Goal: Task Accomplishment & Management: Use online tool/utility

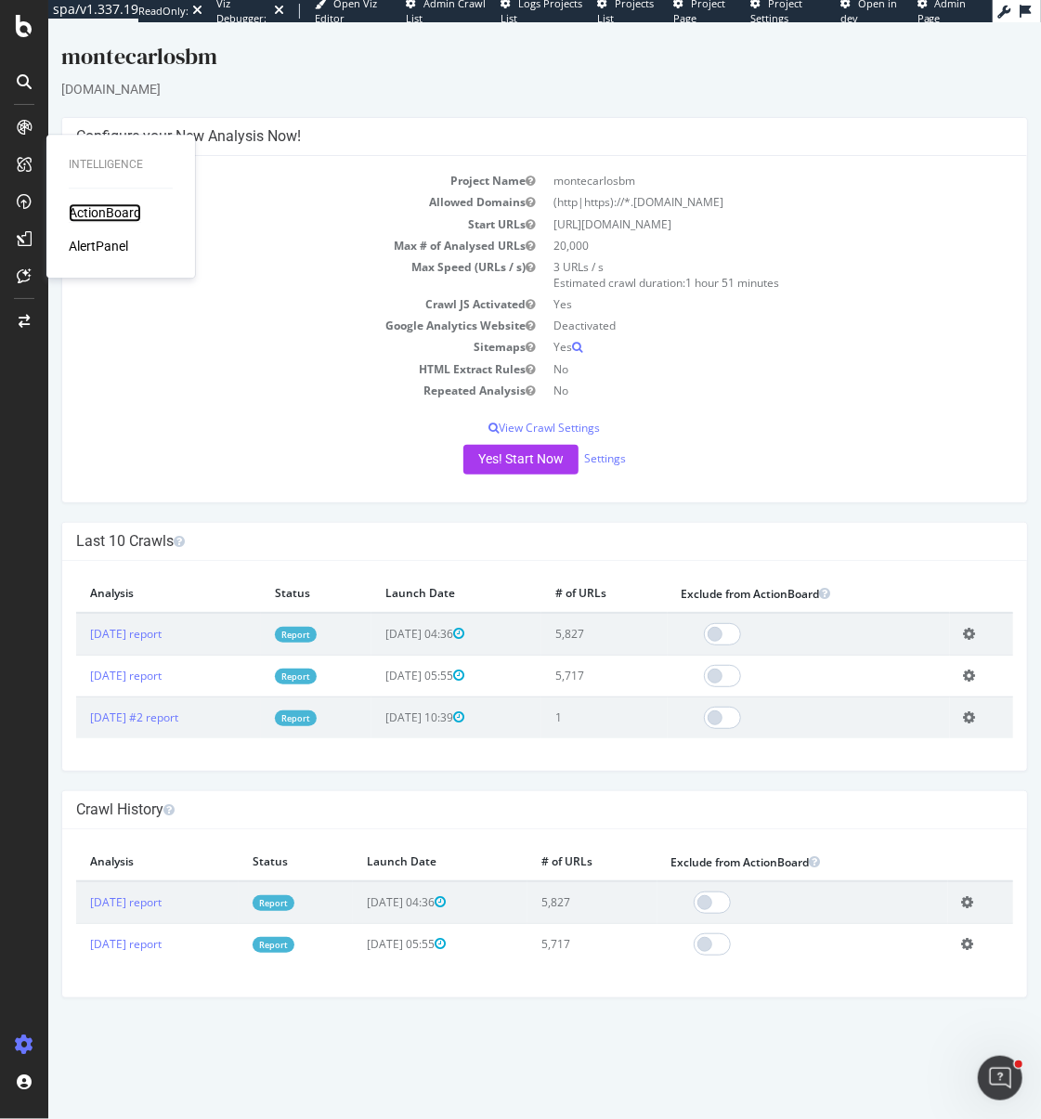
click at [109, 215] on div "ActionBoard" at bounding box center [105, 212] width 72 height 19
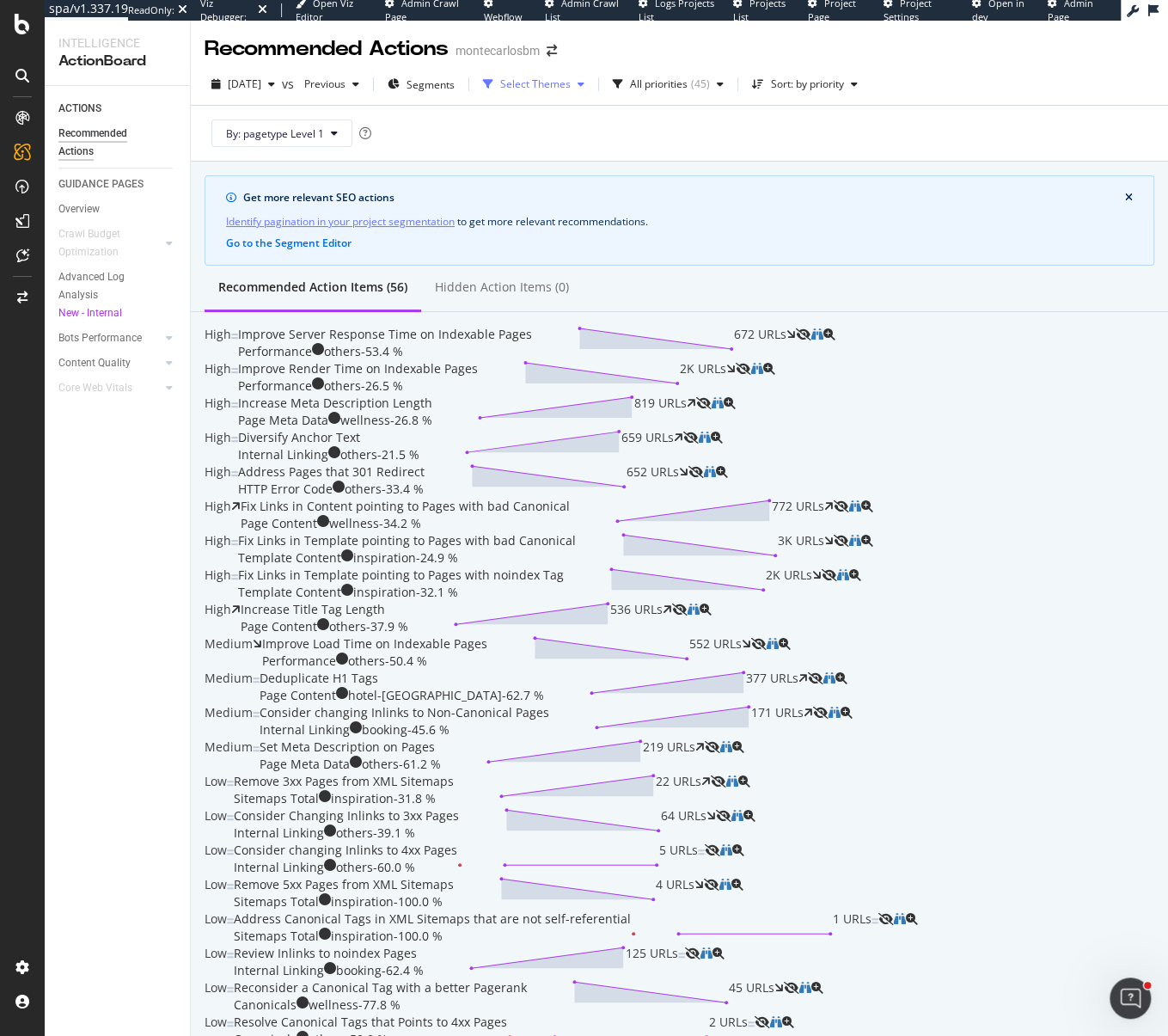
click at [566, 90] on div "Select Themes" at bounding box center [535, 83] width 70 height 10
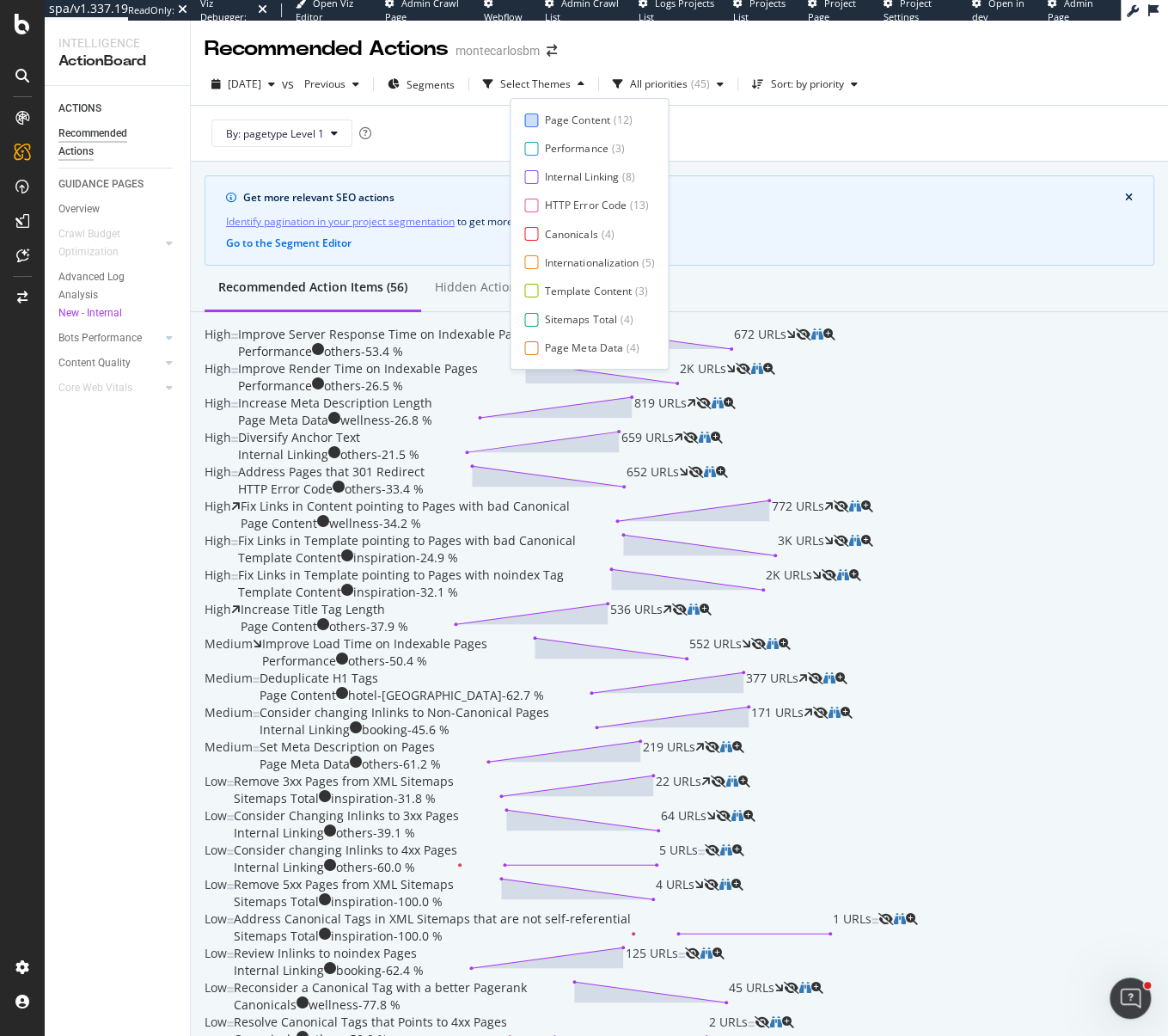
click at [539, 123] on div "Page Content ( 12 )" at bounding box center [589, 120] width 130 height 15
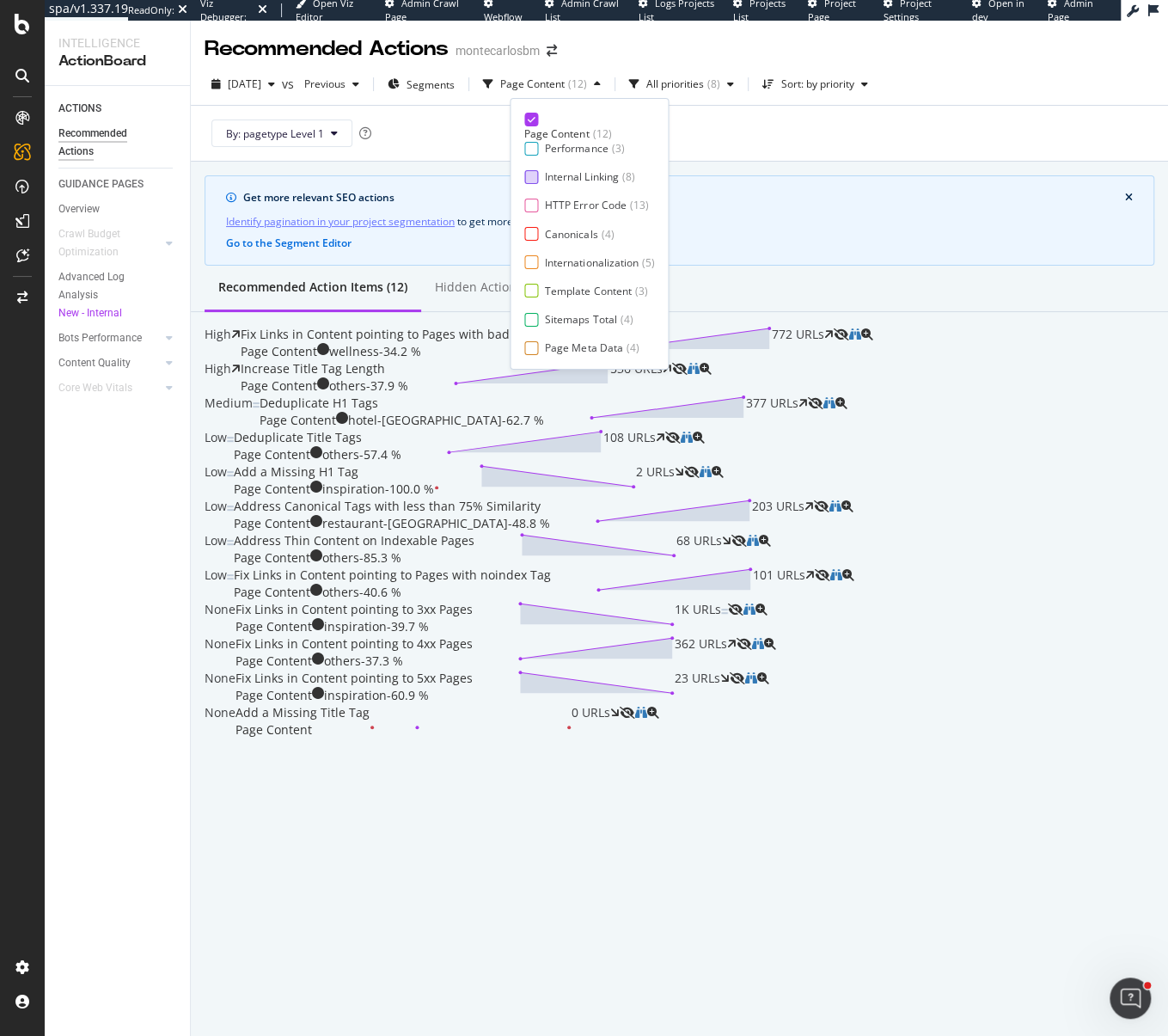
click at [536, 170] on div at bounding box center [530, 177] width 14 height 14
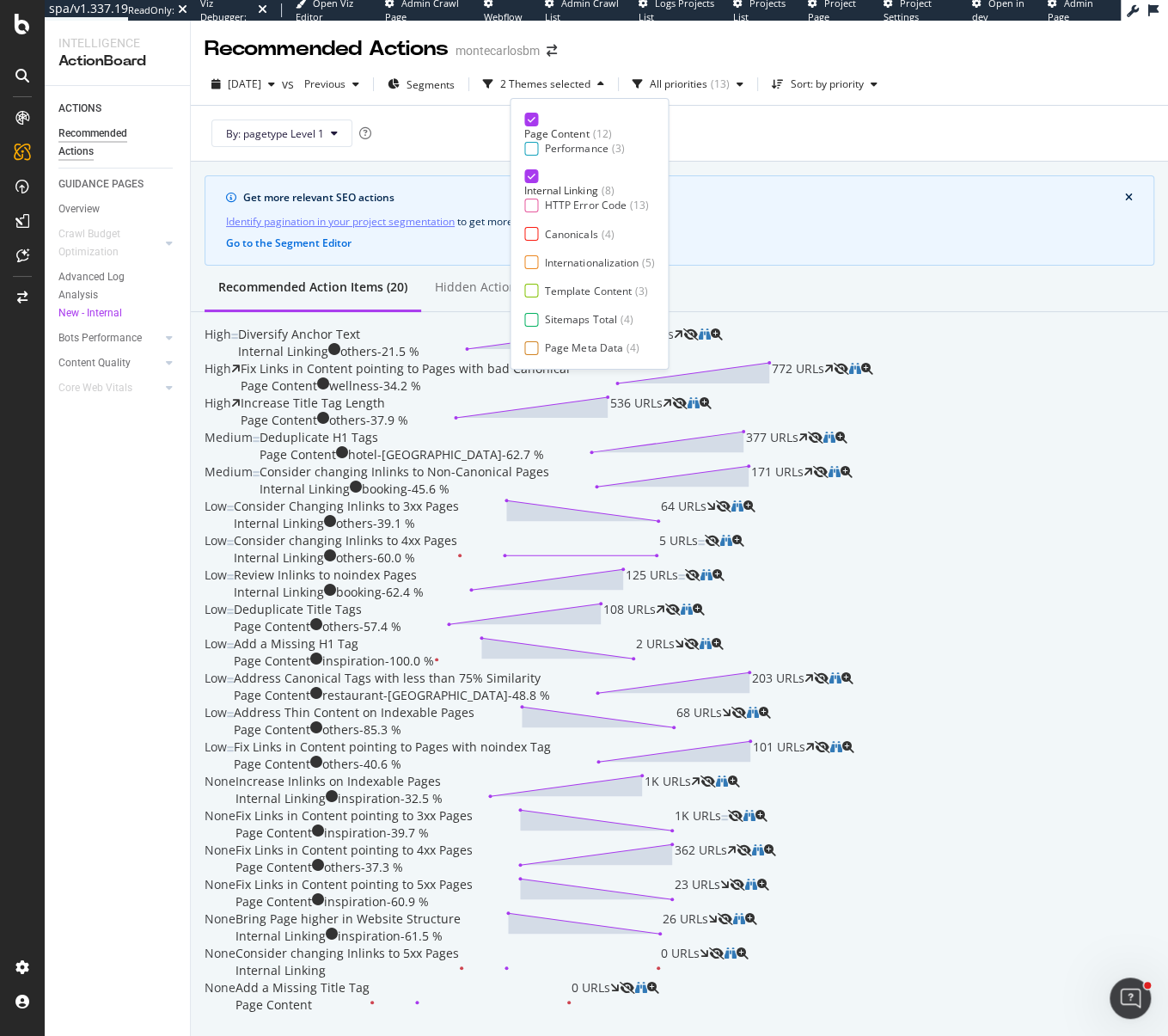
click at [535, 195] on div "Page Content ( 12 ) Performance ( 3 ) Internal Linking ( 8 ) HTTP Error Code ( …" at bounding box center [589, 234] width 130 height 243
click at [534, 203] on div at bounding box center [530, 206] width 14 height 14
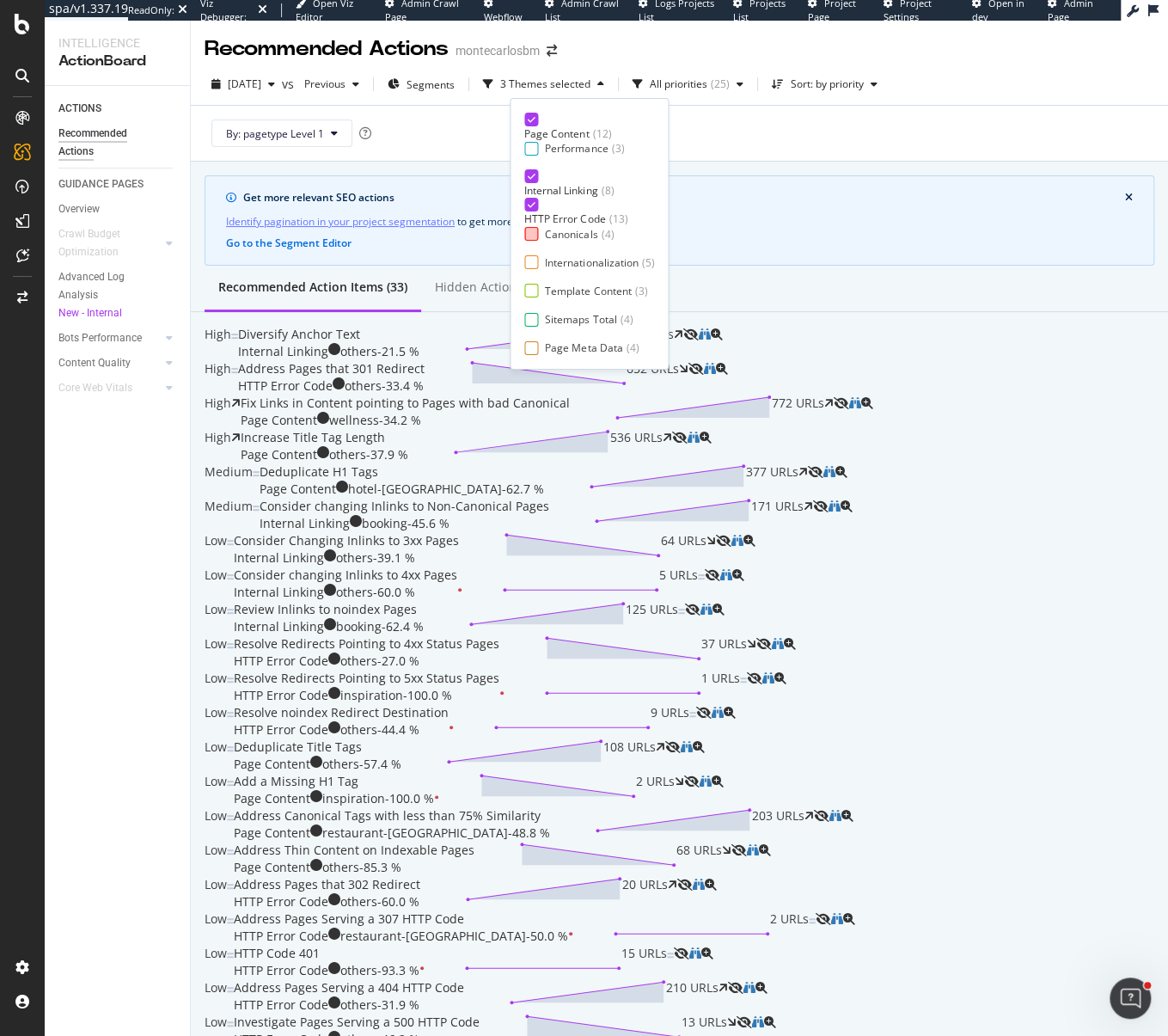
click at [533, 237] on div at bounding box center [530, 233] width 14 height 14
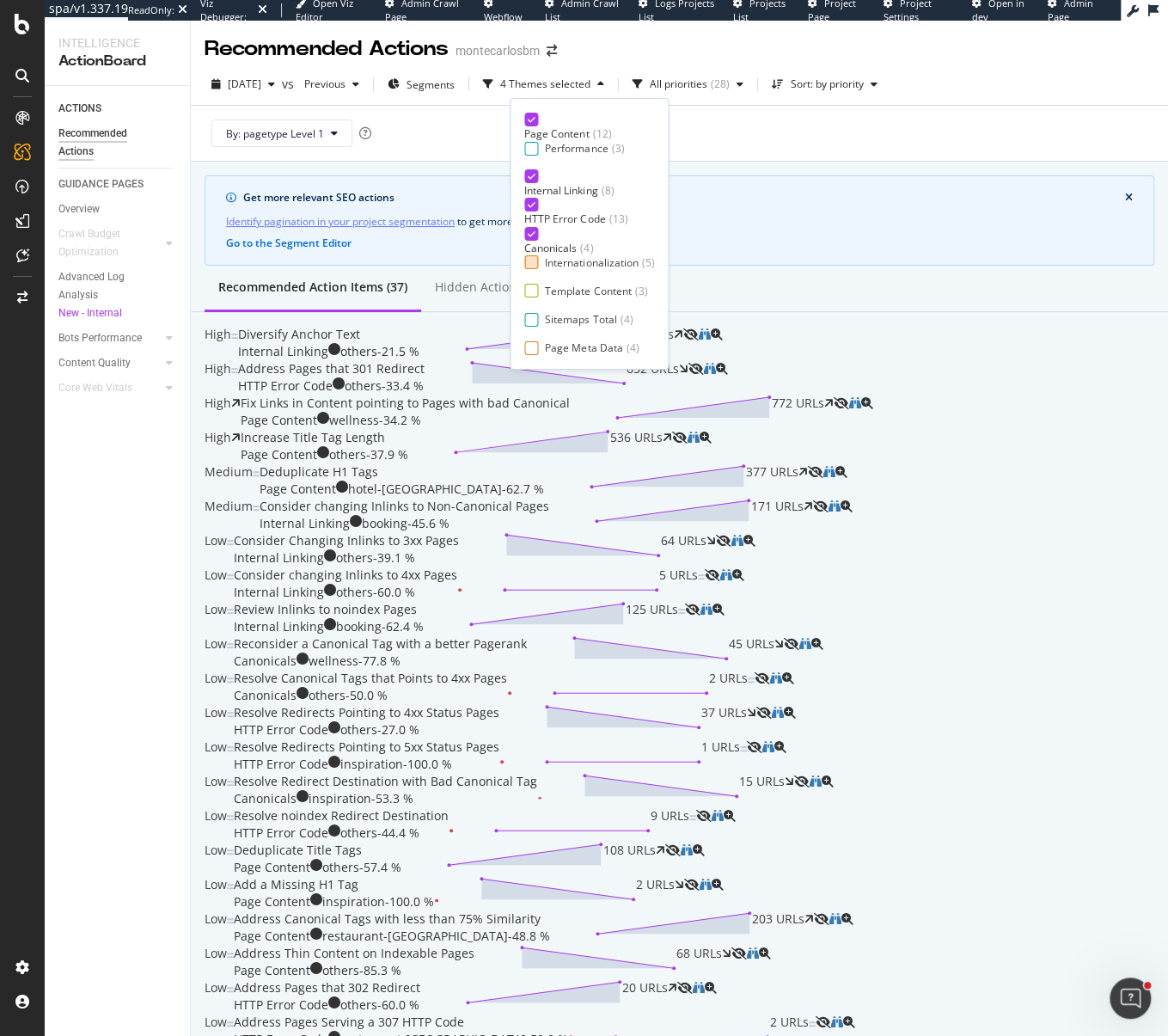
click at [533, 265] on div at bounding box center [530, 262] width 14 height 14
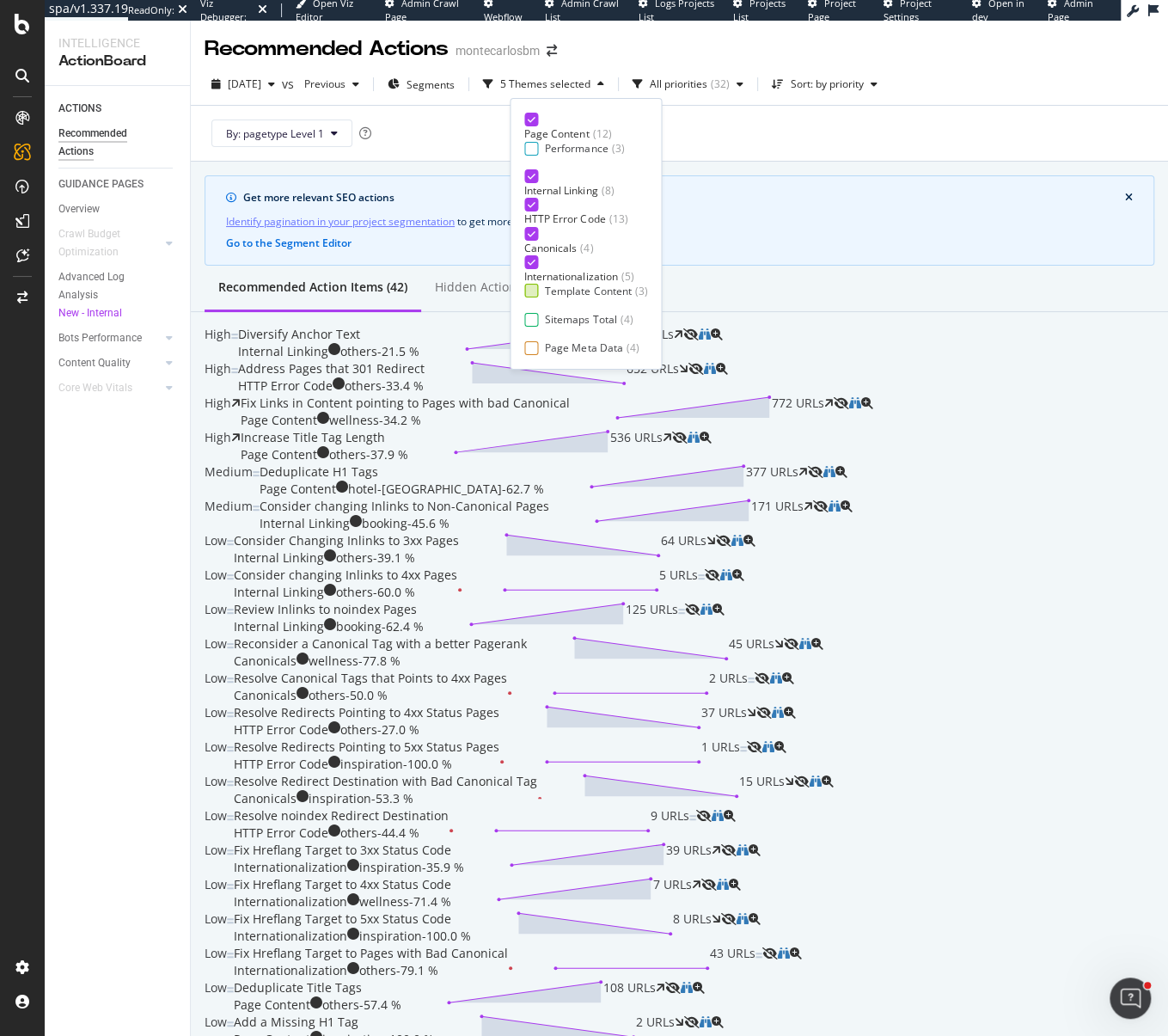
click at [532, 291] on div at bounding box center [530, 290] width 14 height 14
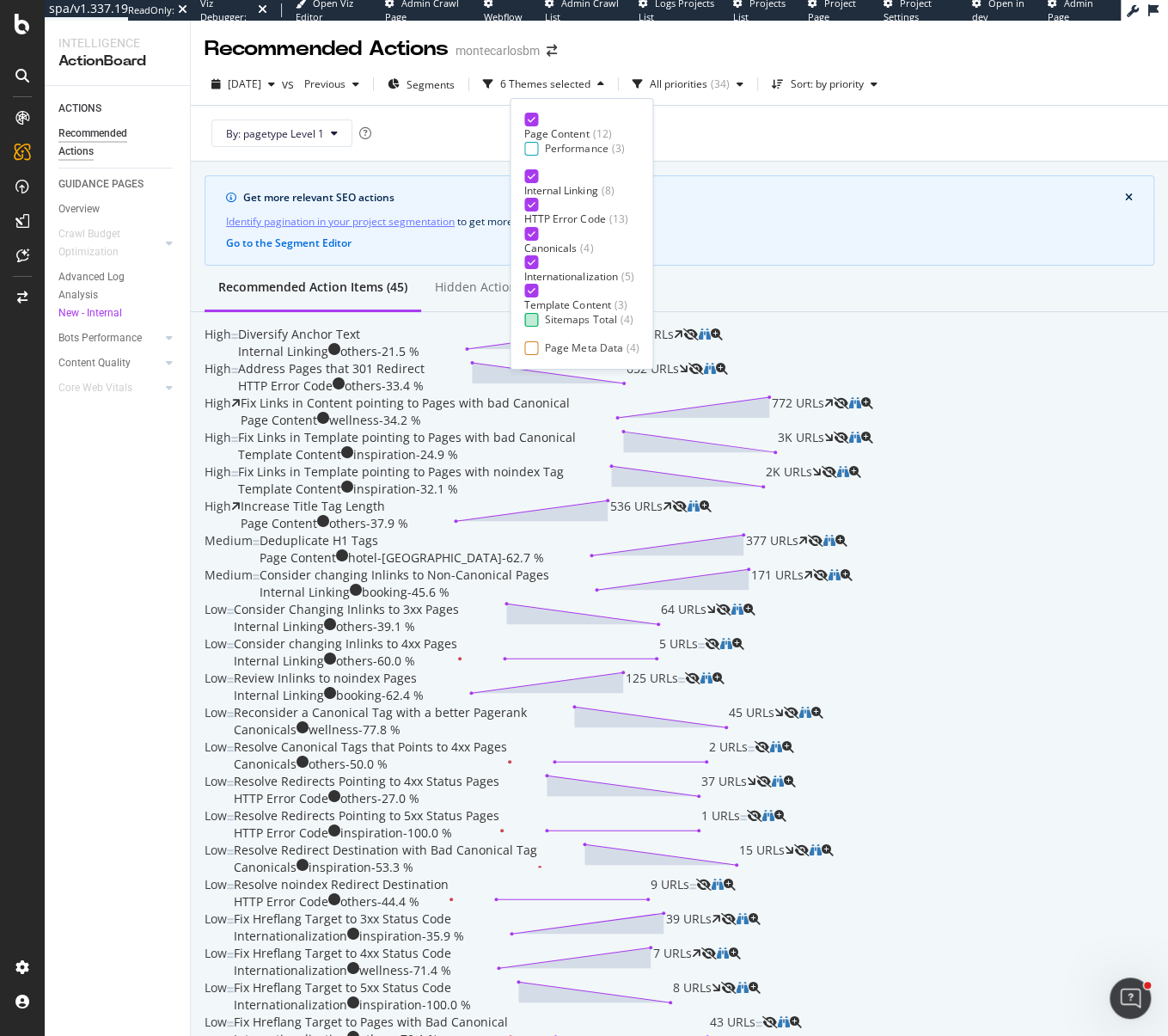
click at [532, 324] on div at bounding box center [530, 319] width 14 height 14
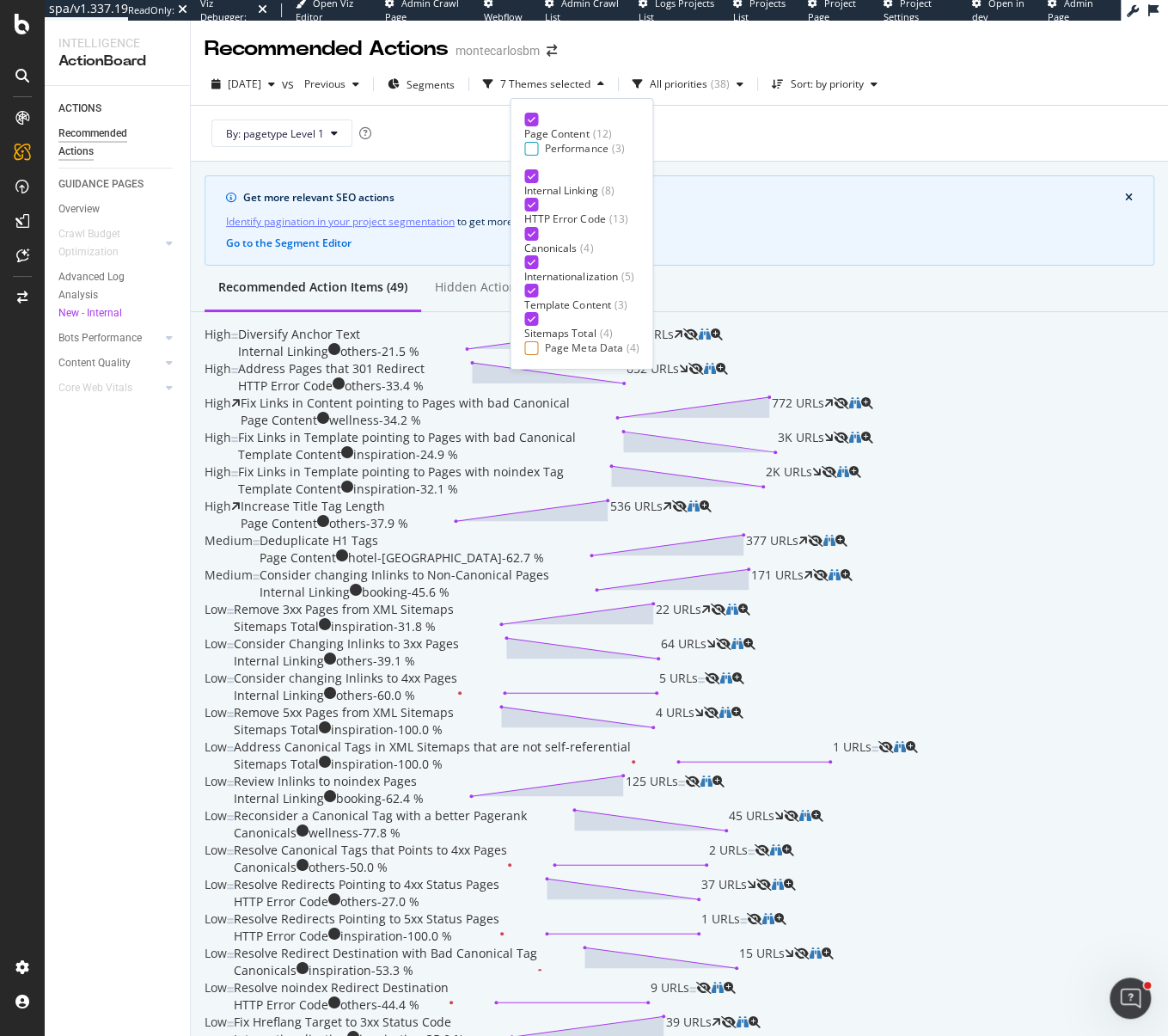
click at [913, 211] on div "Get more relevant SEO actions Identify pagination in your project segmentation …" at bounding box center [679, 220] width 950 height 91
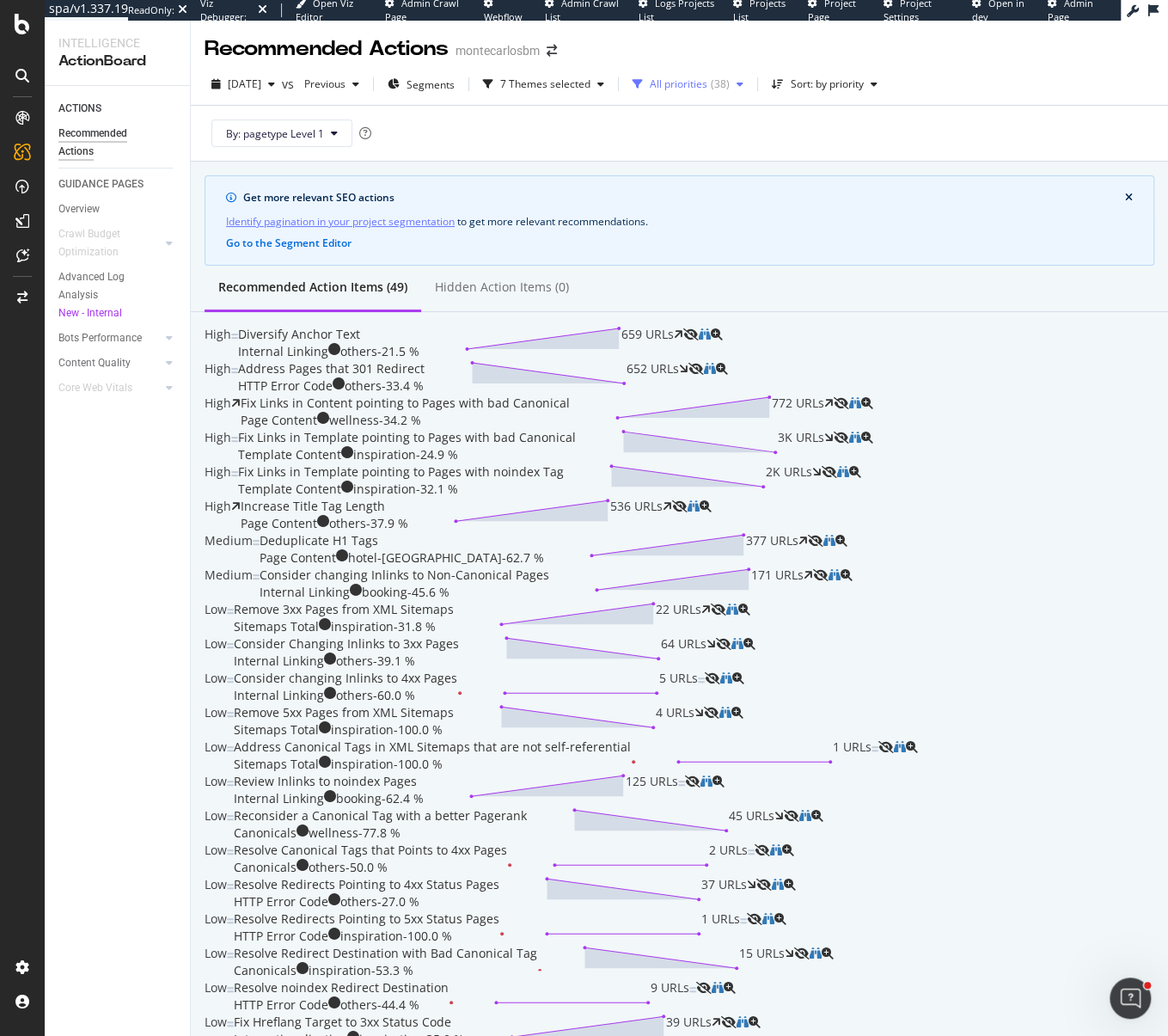
click at [707, 88] on div "All priorities" at bounding box center [678, 83] width 57 height 10
click at [587, 127] on div "By: pagetype Level 1" at bounding box center [679, 132] width 950 height 55
click at [590, 84] on div "7 Themes selected" at bounding box center [545, 83] width 91 height 10
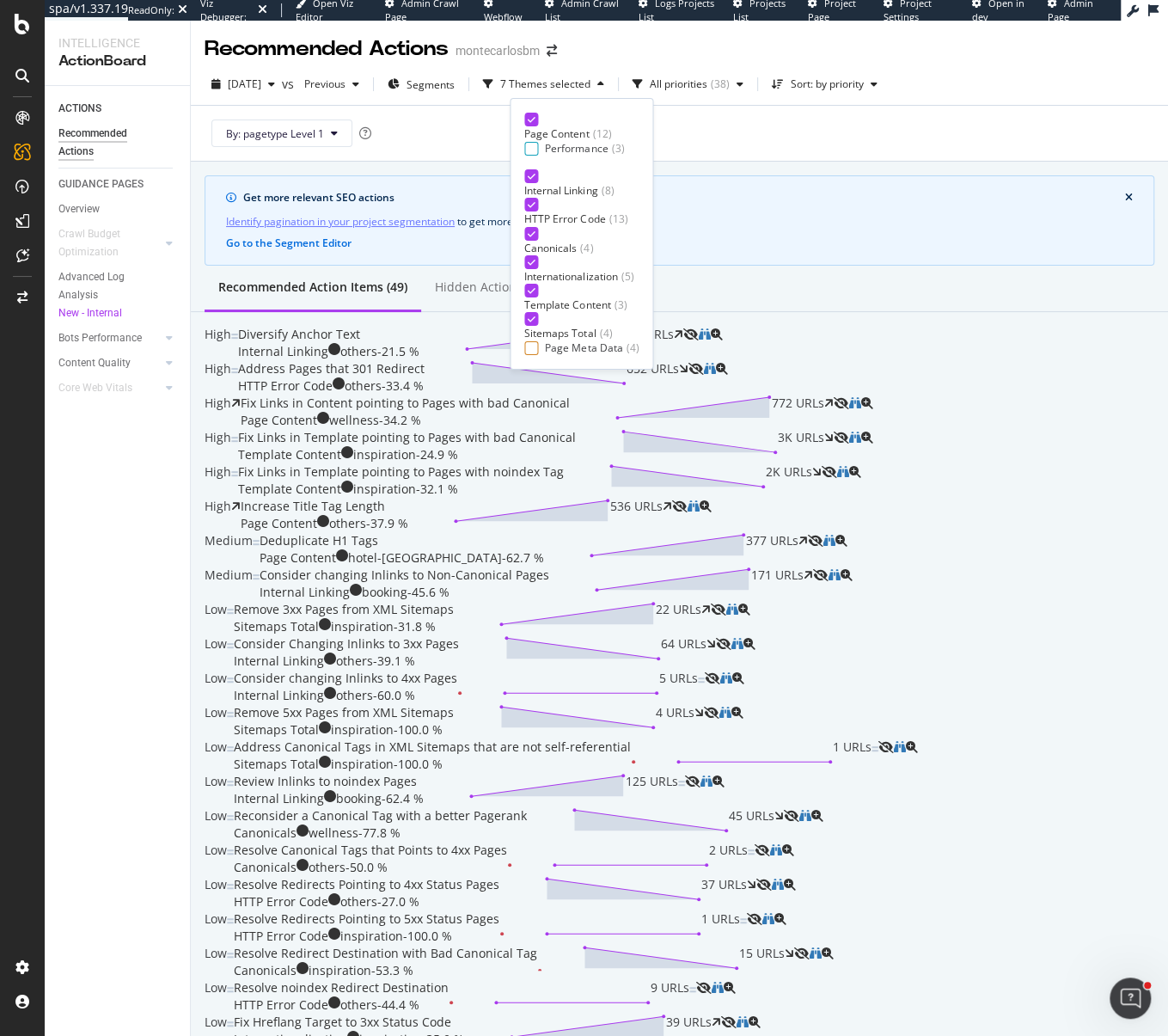
click at [460, 139] on div "By: pagetype Level 1" at bounding box center [679, 132] width 950 height 55
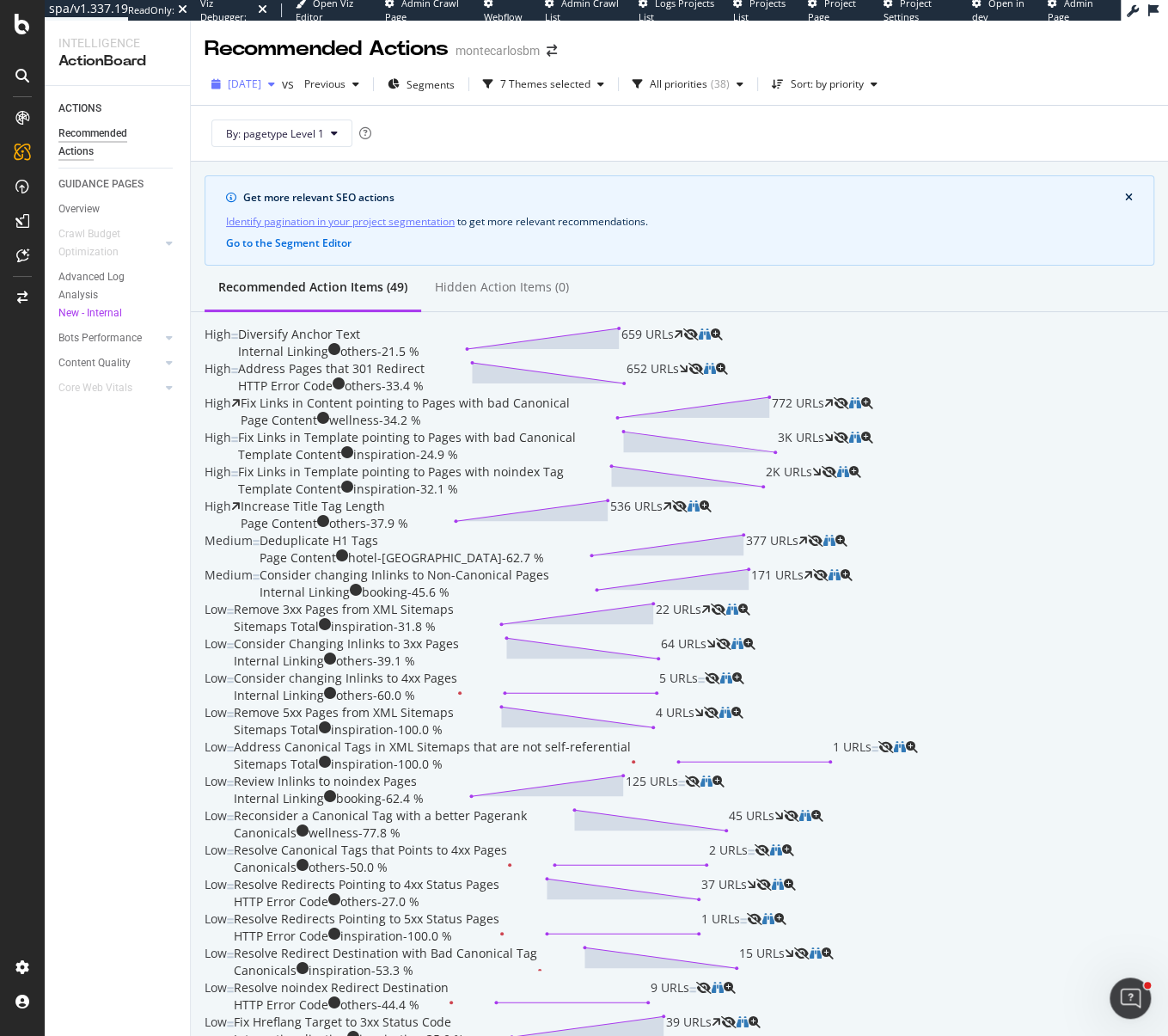
click at [261, 89] on span "[DATE]" at bounding box center [244, 84] width 33 height 15
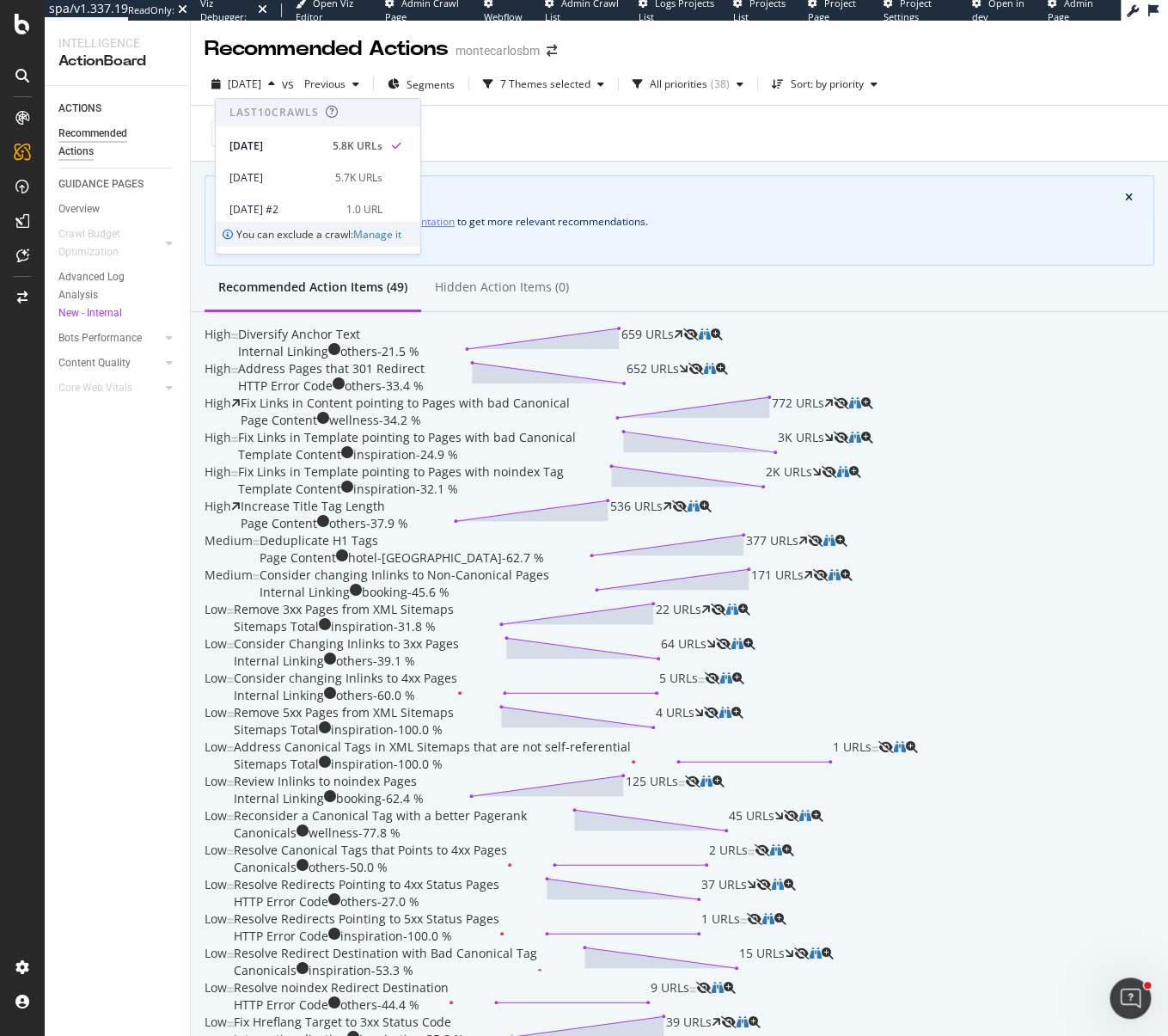
click at [518, 156] on div "By: pagetype Level 1" at bounding box center [679, 132] width 950 height 55
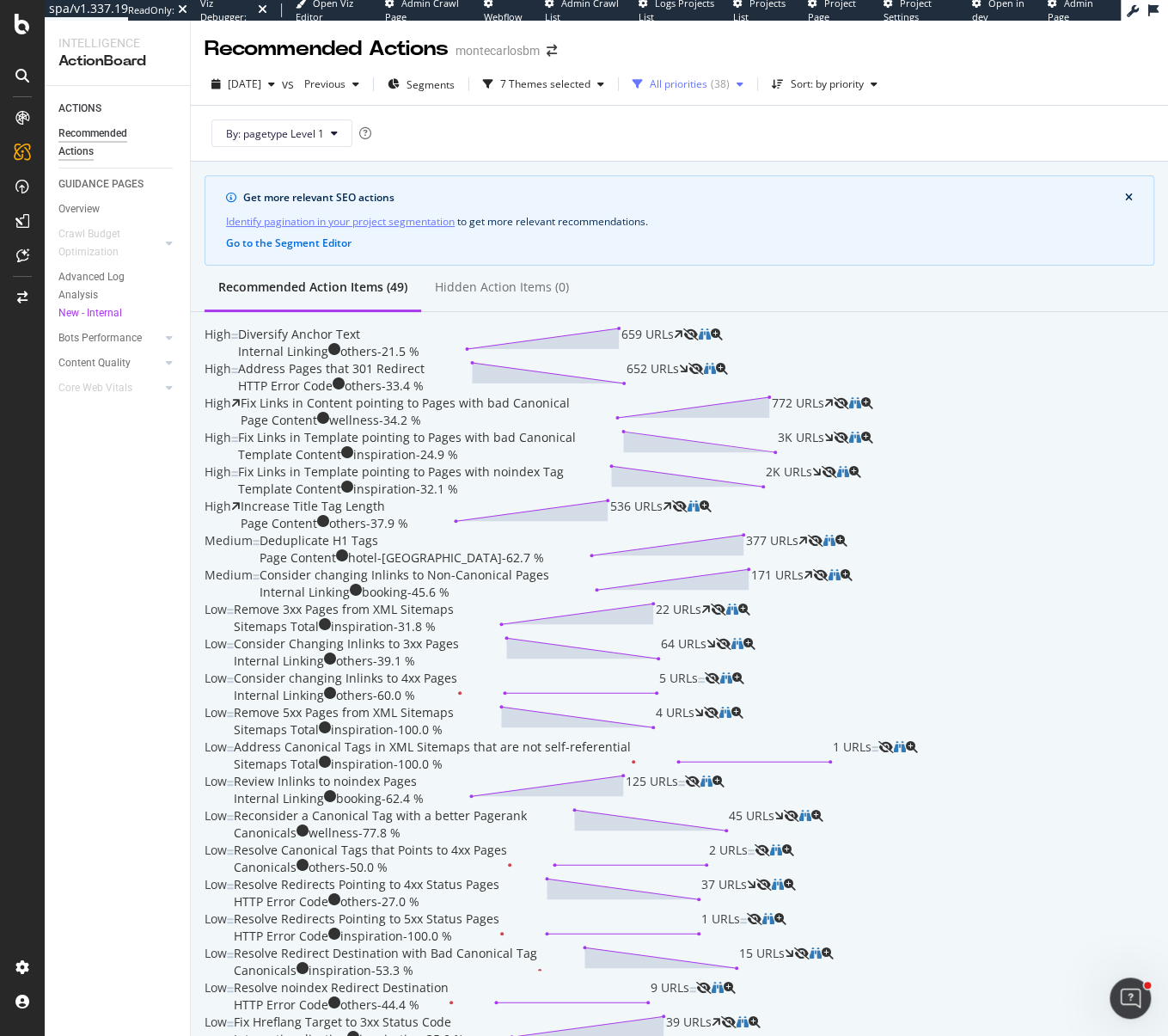
click at [704, 79] on div "All priorities" at bounding box center [678, 83] width 57 height 10
click at [949, 222] on div "Identify pagination in your project segmentation to get more relevant recommend…" at bounding box center [679, 221] width 907 height 19
click at [558, 82] on div "7 Themes selected" at bounding box center [545, 83] width 91 height 10
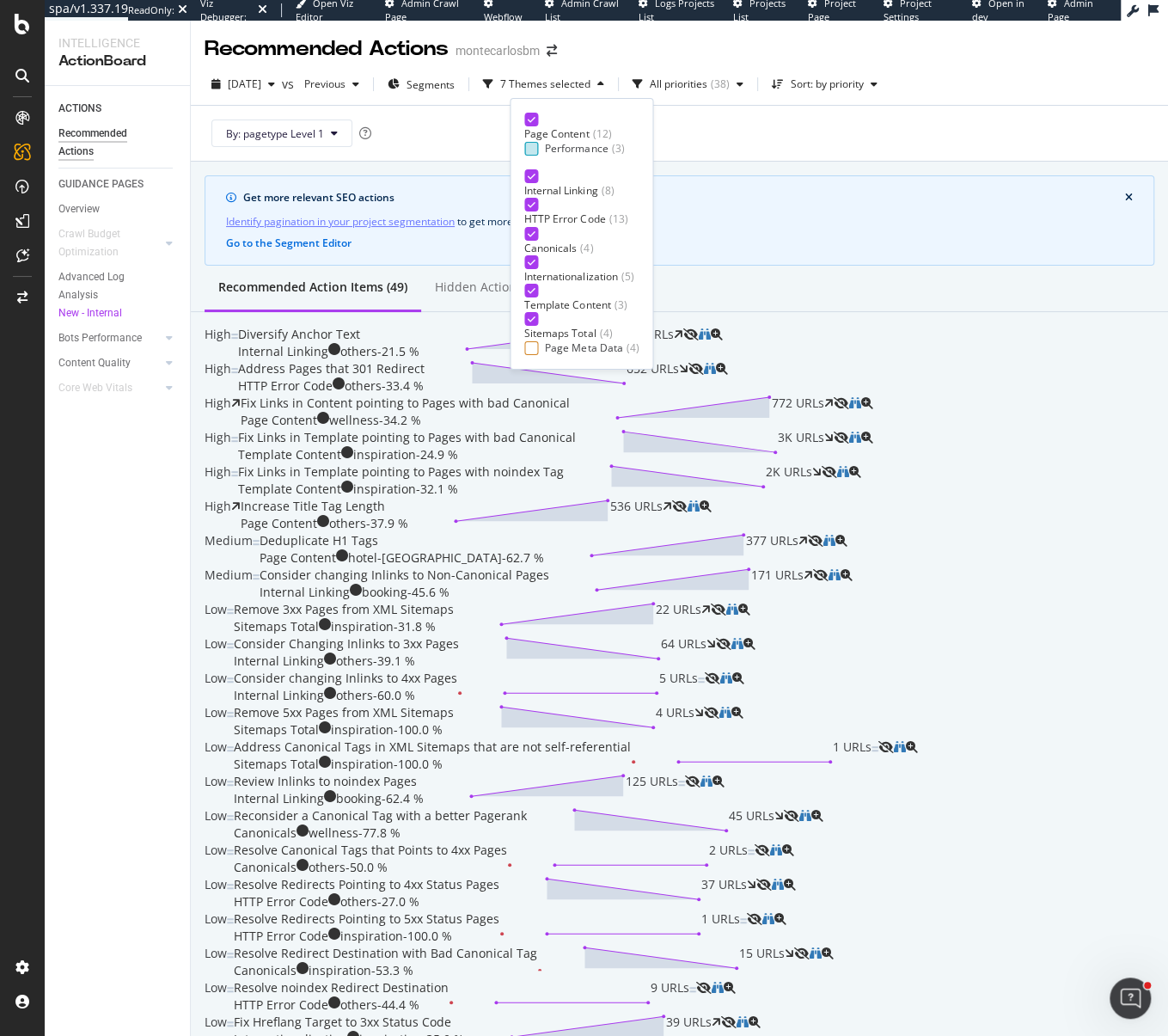
click at [537, 145] on div at bounding box center [530, 148] width 14 height 14
